Goal: Task Accomplishment & Management: Manage account settings

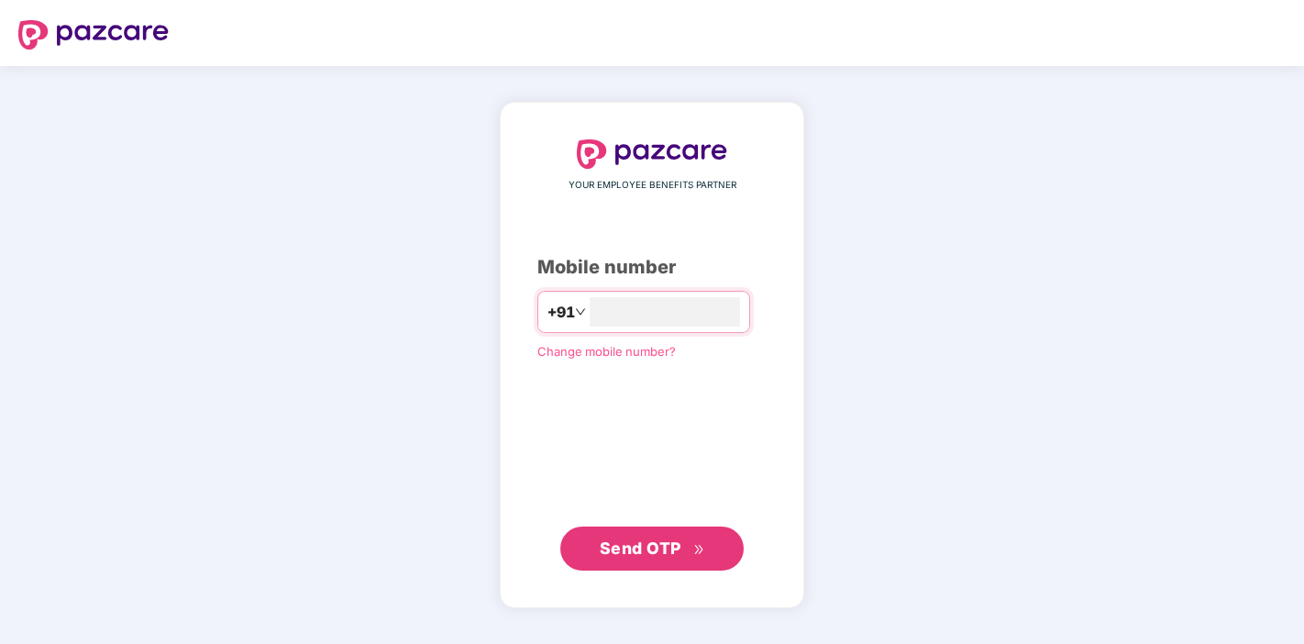
type input "**********"
click at [652, 547] on span "Send OTP" at bounding box center [641, 547] width 82 height 19
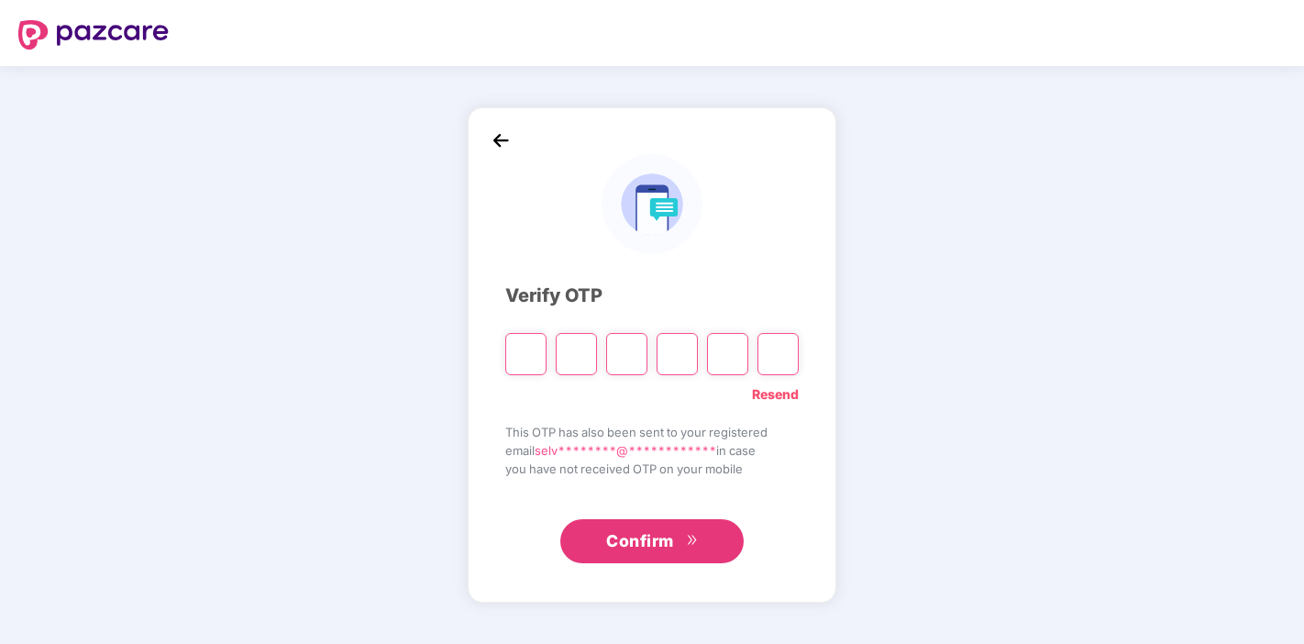
paste input "*"
type input "*"
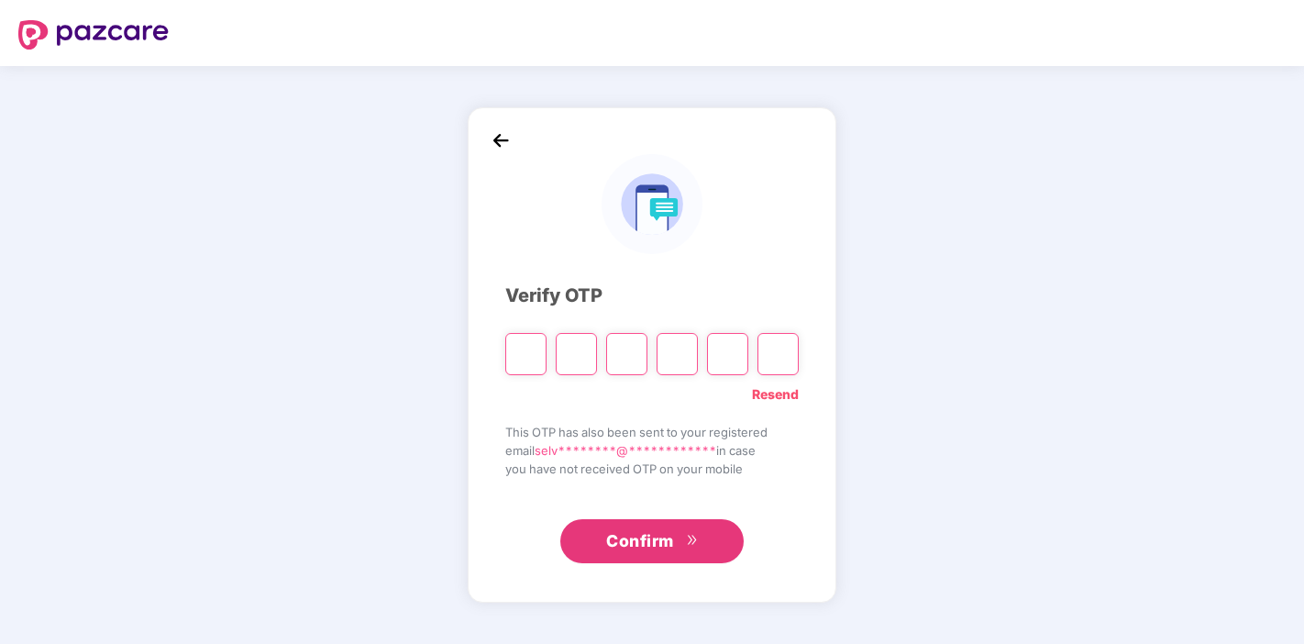
type input "*"
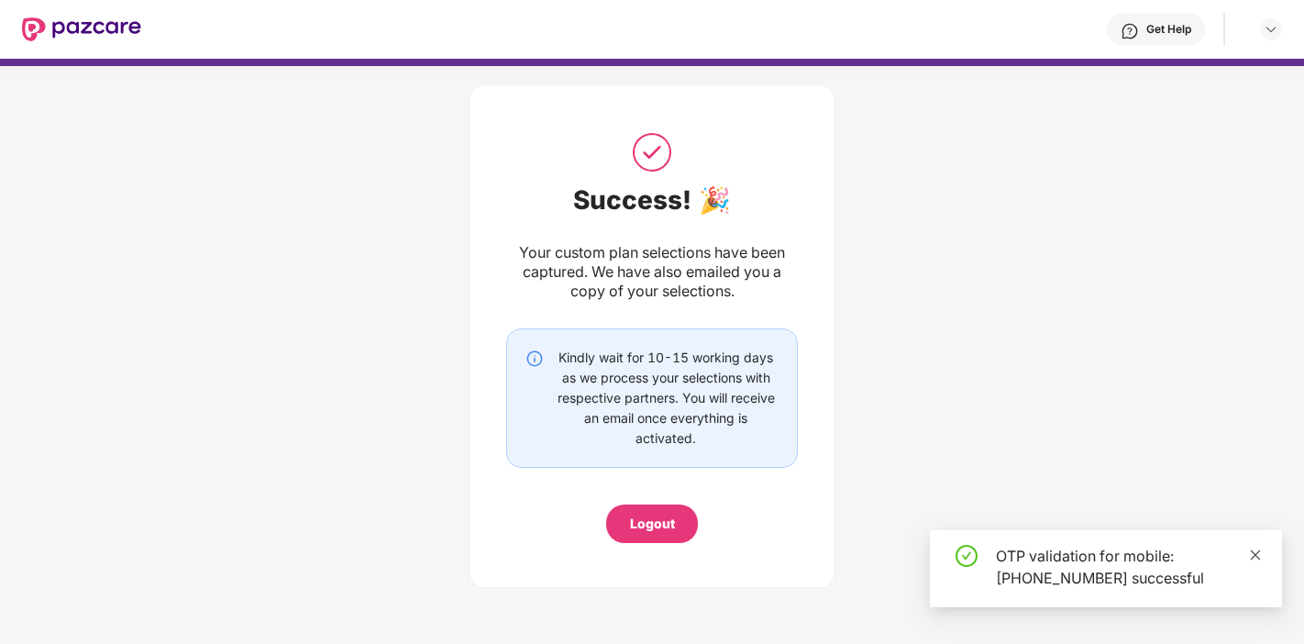
click at [1253, 557] on icon "close" at bounding box center [1256, 554] width 10 height 10
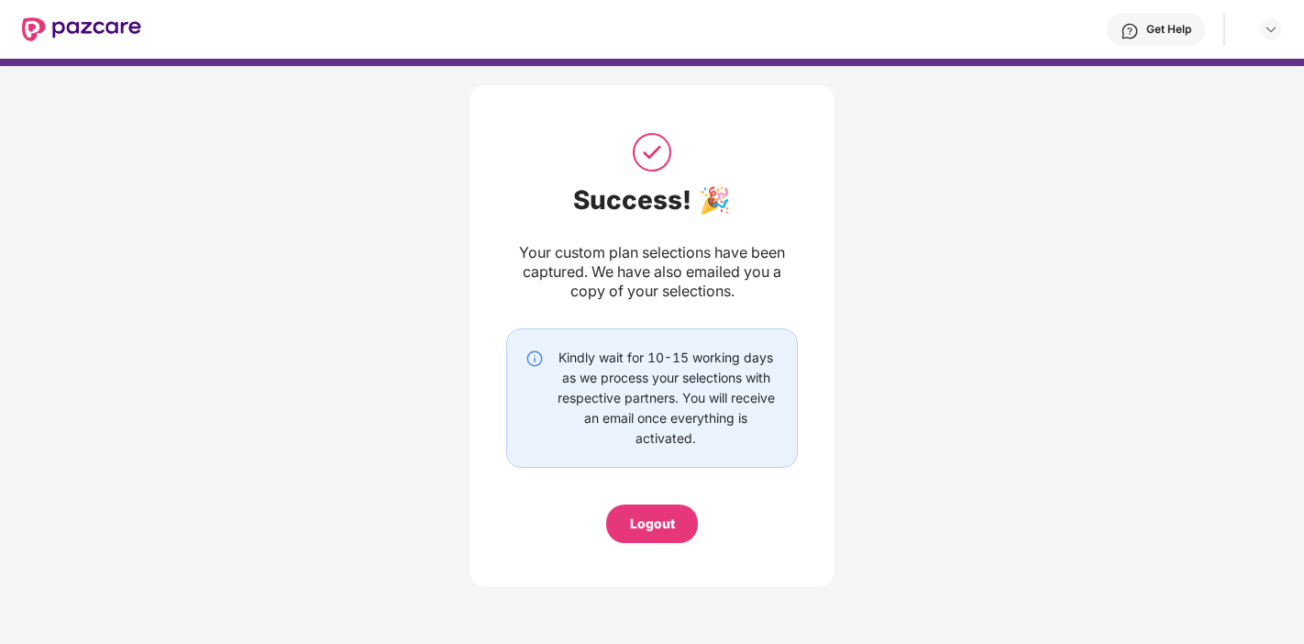
click at [96, 27] on img at bounding box center [81, 29] width 119 height 24
click at [680, 511] on div "Logout" at bounding box center [652, 523] width 92 height 39
